Goal: Complete application form

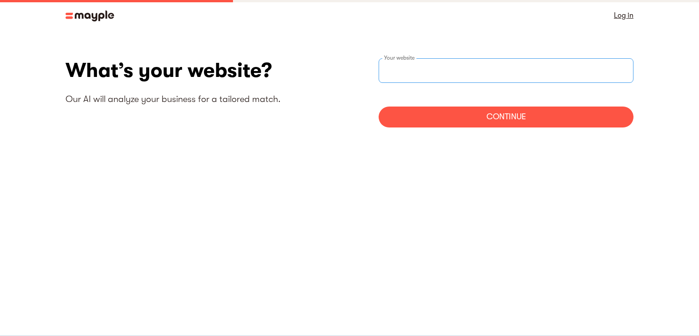
click at [455, 75] on input "websiteStep" at bounding box center [506, 70] width 255 height 25
click at [477, 71] on input "websiteStep" at bounding box center [506, 70] width 255 height 25
paste input "[URL][DOMAIN_NAME]"
type input "[URL][DOMAIN_NAME]"
click at [491, 119] on div "Continue" at bounding box center [506, 117] width 255 height 21
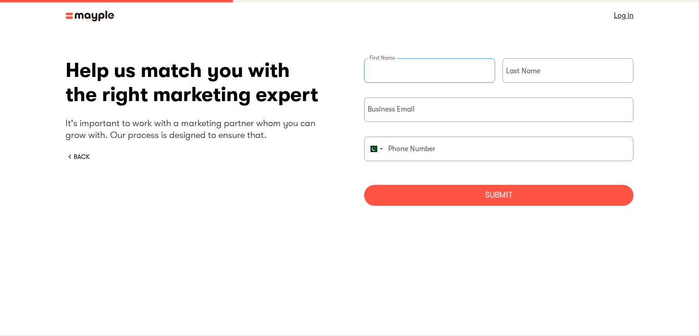
click at [425, 62] on input "briefForm" at bounding box center [429, 70] width 131 height 25
type input "osamazafar"
type input "zafar"
type input "03241858644"
click at [423, 106] on input "briefForm" at bounding box center [498, 109] width 269 height 25
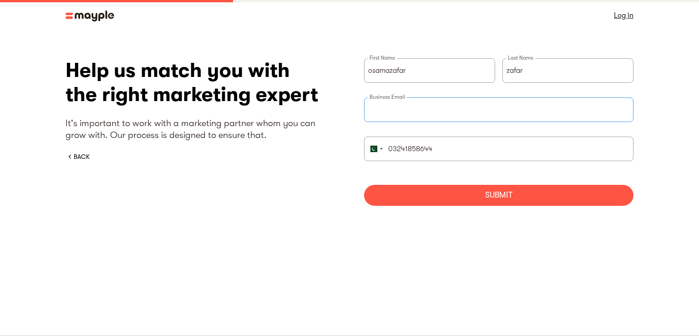
type input "osamazafar2004@gmail.com"
click at [428, 203] on div "Submit" at bounding box center [498, 195] width 269 height 21
click at [437, 196] on div "Submit" at bounding box center [498, 195] width 269 height 21
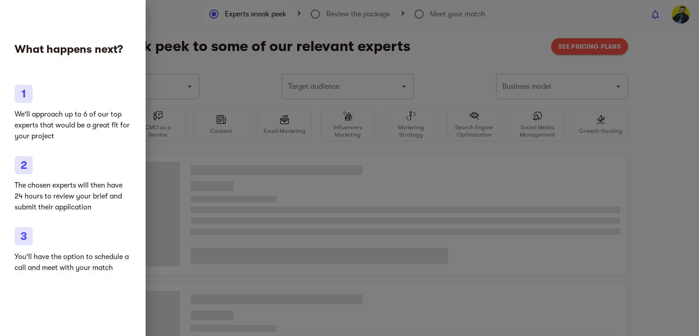
click at [301, 128] on div at bounding box center [349, 168] width 699 height 336
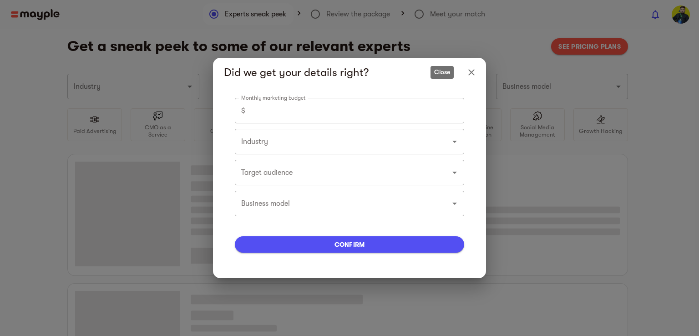
click at [474, 72] on icon "Close" at bounding box center [471, 72] width 11 height 11
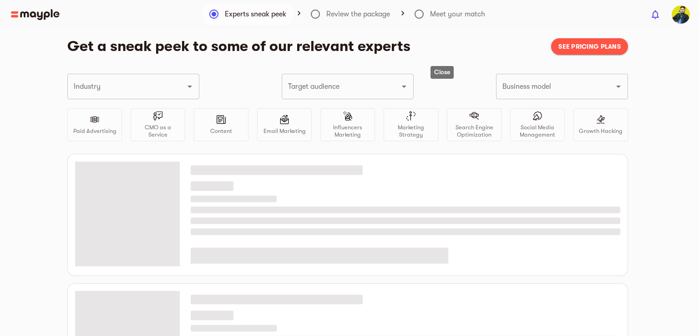
type input "Medical equipment and supplies"
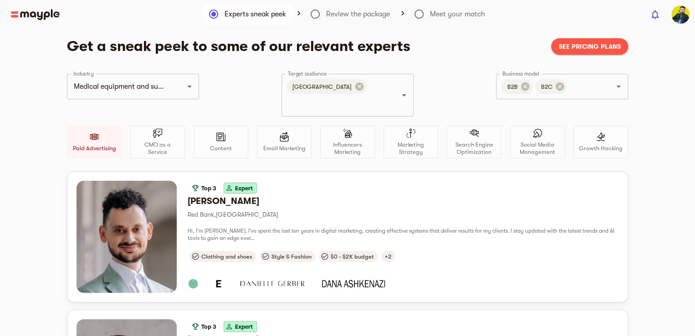
click at [581, 46] on span "See pricing plans" at bounding box center [589, 46] width 62 height 11
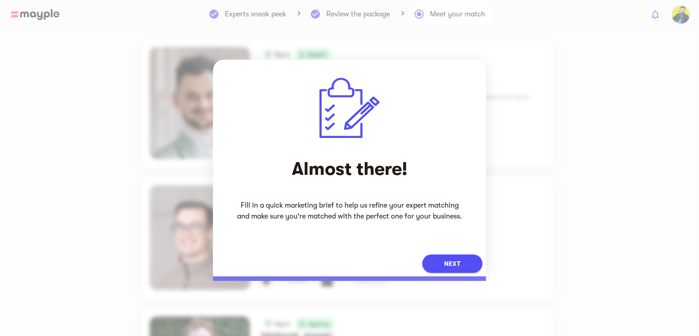
click at [458, 261] on span "Next" at bounding box center [452, 263] width 16 height 11
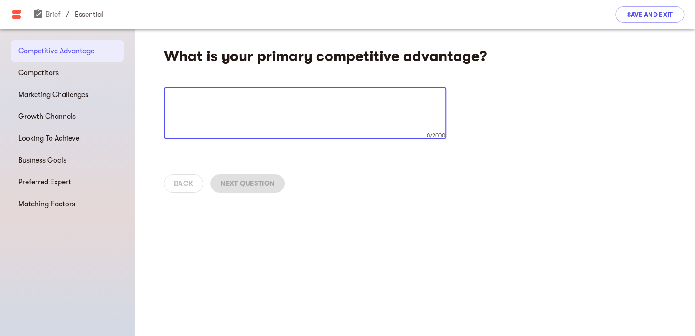
click at [332, 100] on textarea at bounding box center [304, 113] width 269 height 35
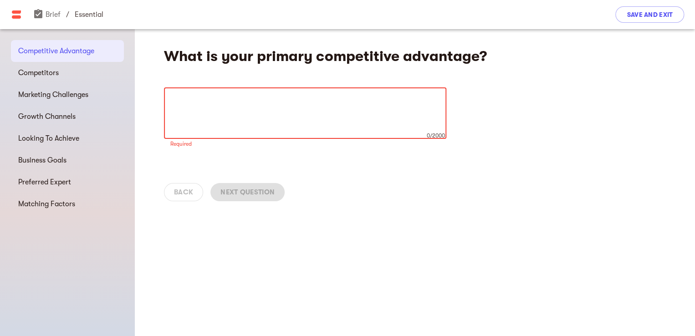
click at [325, 103] on textarea at bounding box center [304, 113] width 269 height 35
paste textarea "The Surgi World is a trusted supplier of premium surgical instruments and medic…"
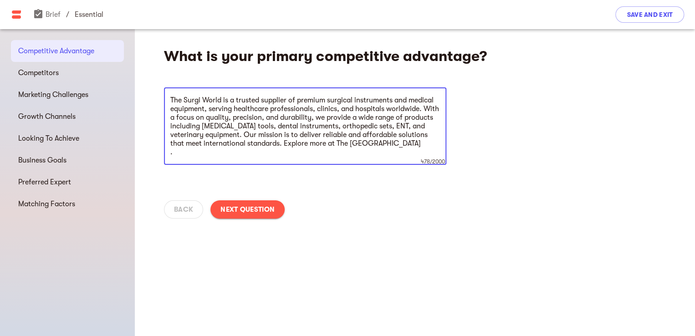
type textarea "The Surgi World is a trusted supplier of premium surgical instruments and medic…"
click at [268, 203] on button "Next Question" at bounding box center [247, 209] width 74 height 18
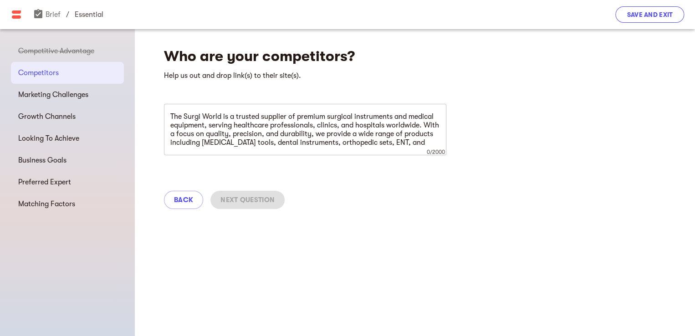
click at [627, 19] on span "Save and Exit" at bounding box center [649, 14] width 46 height 11
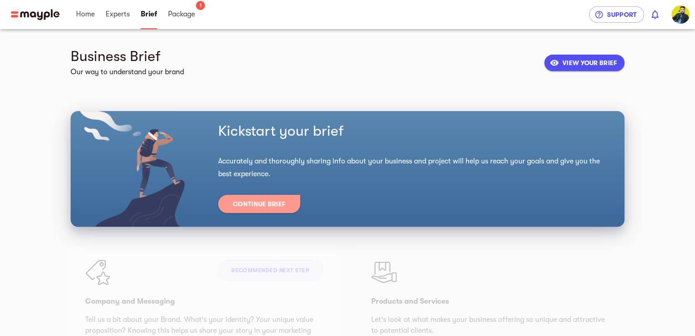
click at [271, 208] on span "Continue Brief" at bounding box center [259, 203] width 53 height 11
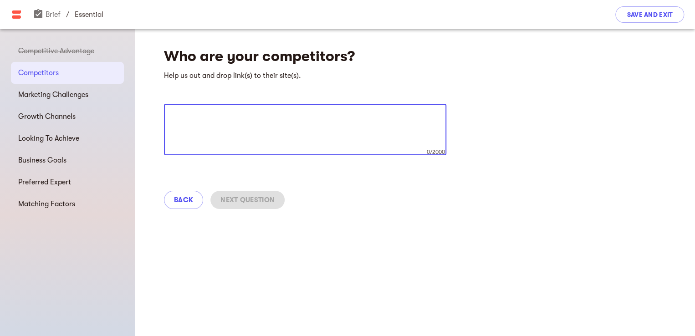
click at [275, 134] on textarea at bounding box center [304, 129] width 269 height 35
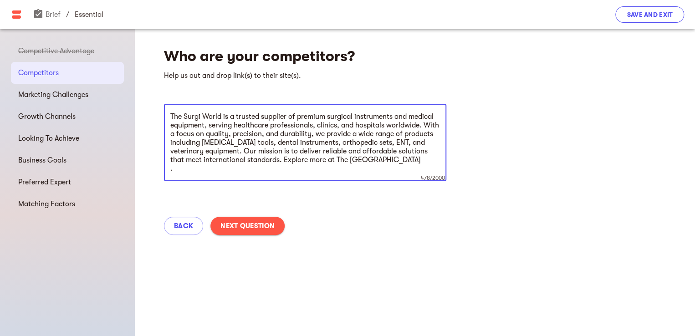
type textarea "The Surgi World is a trusted supplier of premium surgical instruments and medic…"
click at [656, 18] on span "Save and Exit" at bounding box center [649, 14] width 46 height 11
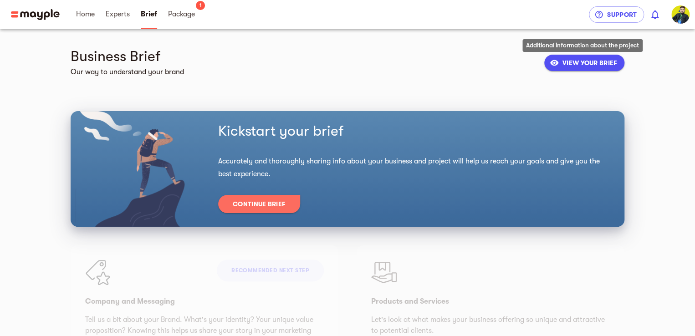
click at [555, 59] on icon "button" at bounding box center [553, 62] width 9 height 9
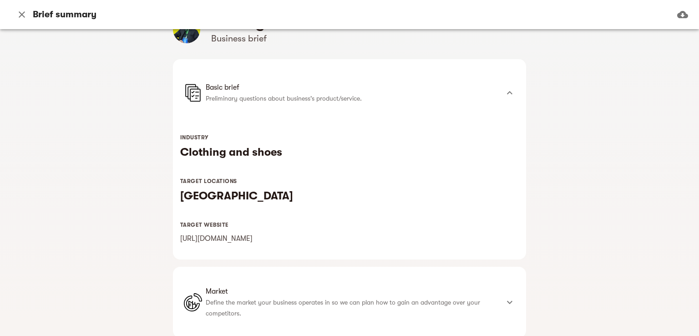
scroll to position [53, 0]
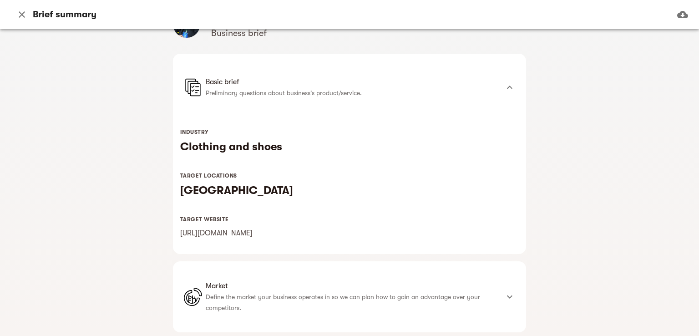
click at [232, 151] on h5 "Clothing and shoes" at bounding box center [349, 146] width 339 height 15
click at [214, 195] on h5 "[GEOGRAPHIC_DATA]" at bounding box center [349, 190] width 339 height 15
